Goal: Task Accomplishment & Management: Manage account settings

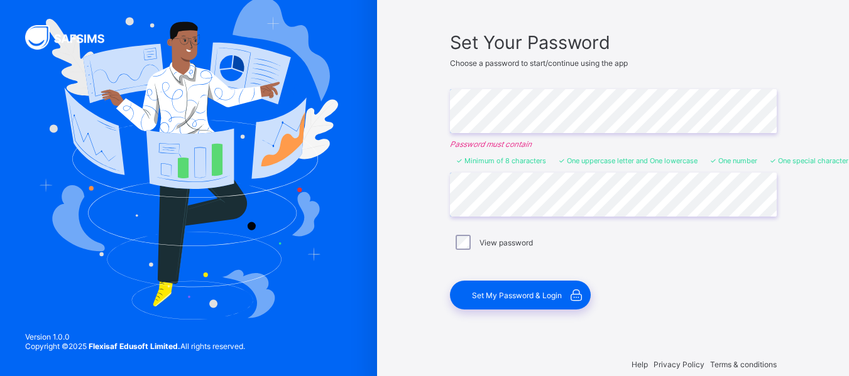
scroll to position [95, 0]
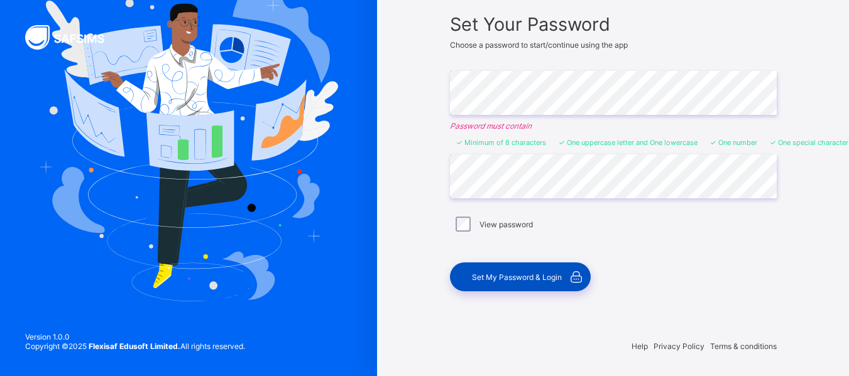
click at [493, 270] on div "Set My Password & Login" at bounding box center [520, 277] width 141 height 29
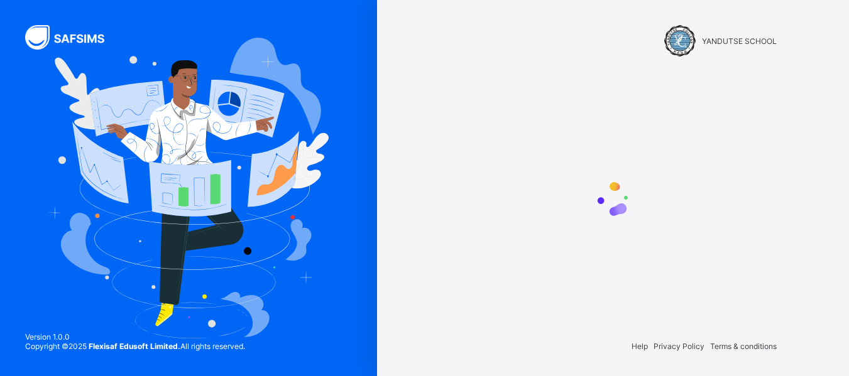
scroll to position [0, 0]
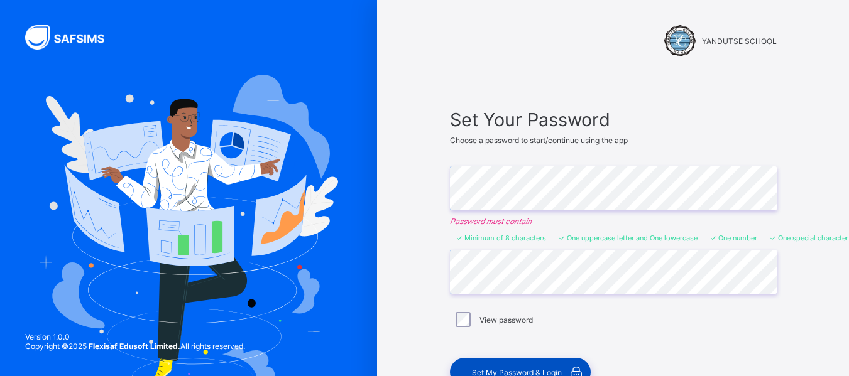
click at [502, 368] on span "Set My Password & Login" at bounding box center [517, 372] width 90 height 9
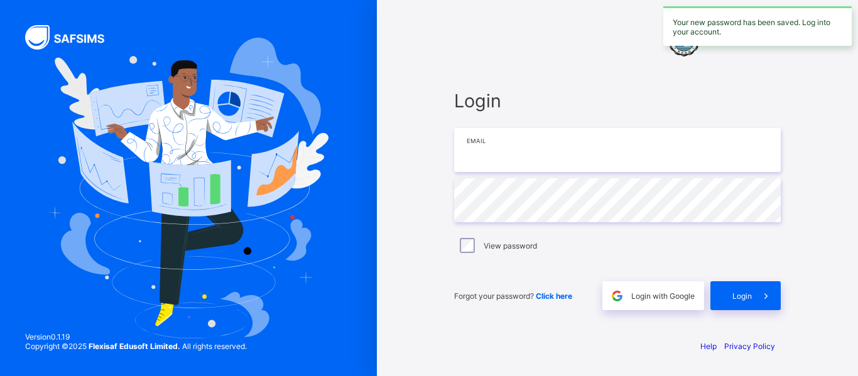
type input "**********"
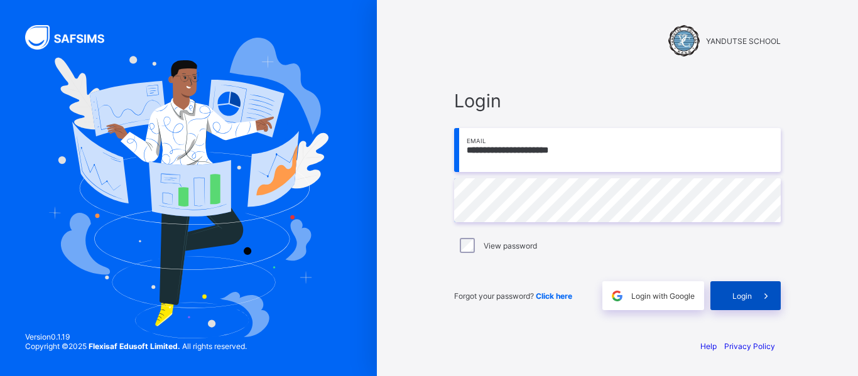
click at [734, 295] on span "Login" at bounding box center [741, 295] width 19 height 9
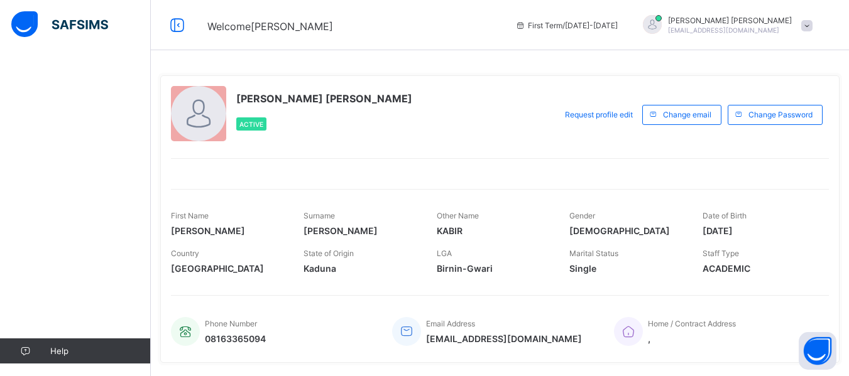
click at [256, 125] on span "Active" at bounding box center [251, 125] width 24 height 8
click at [197, 112] on div at bounding box center [198, 113] width 55 height 55
